Goal: Go to known website: Access a specific website the user already knows

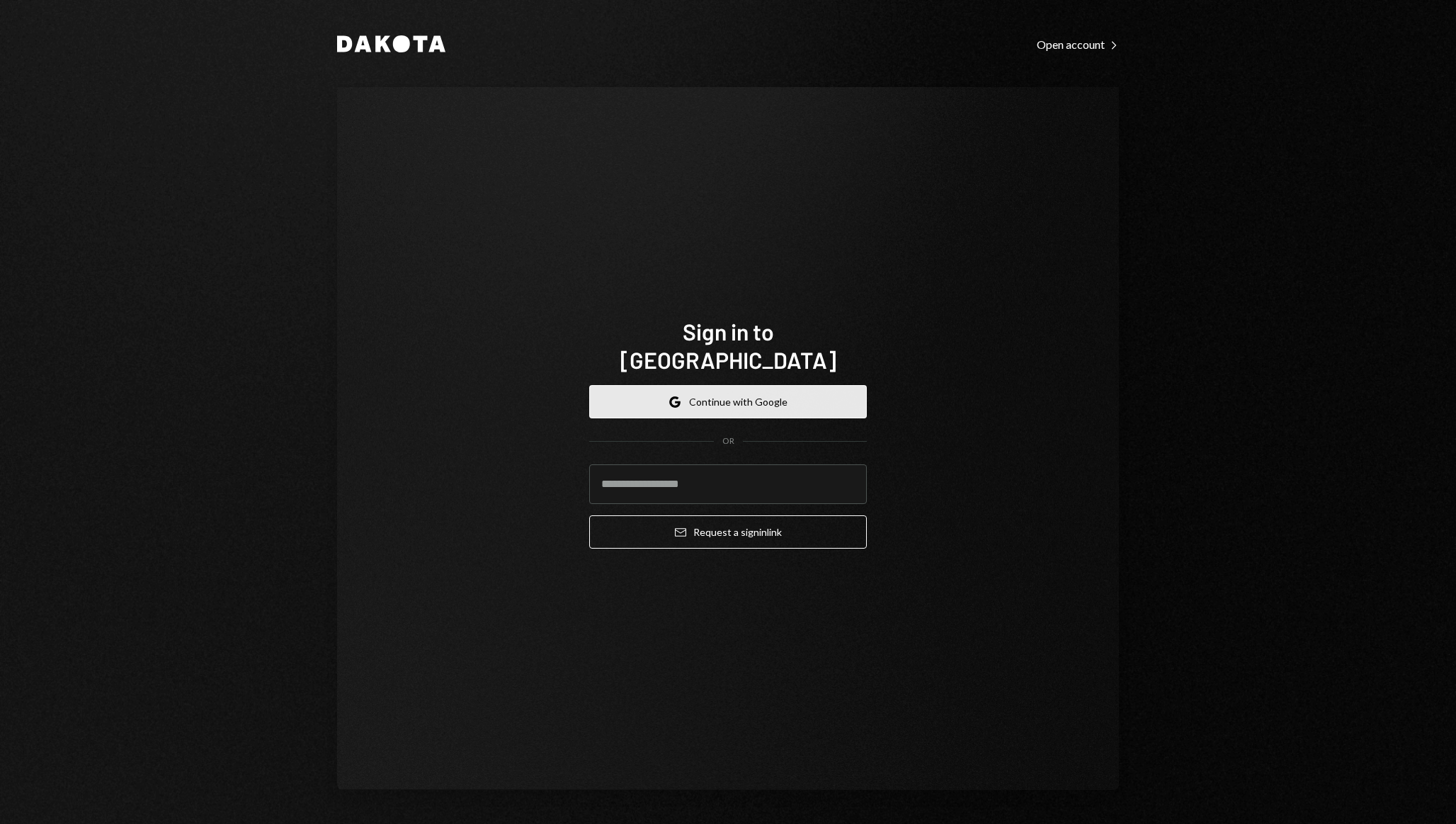
click at [672, 399] on icon "button" at bounding box center [670, 402] width 3 height 5
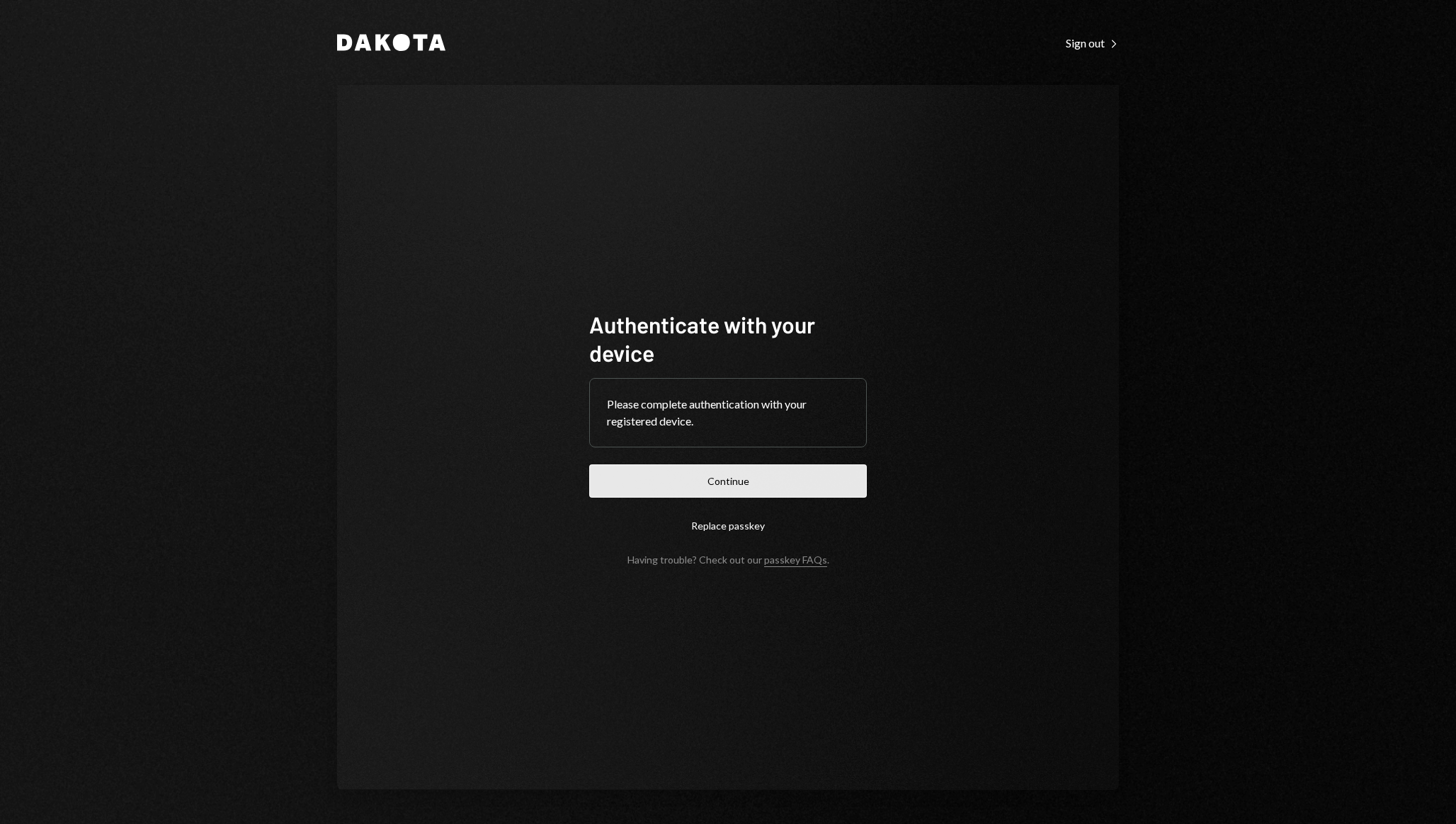
click at [674, 478] on button "Continue" at bounding box center [728, 480] width 278 height 33
